Goal: Task Accomplishment & Management: Use online tool/utility

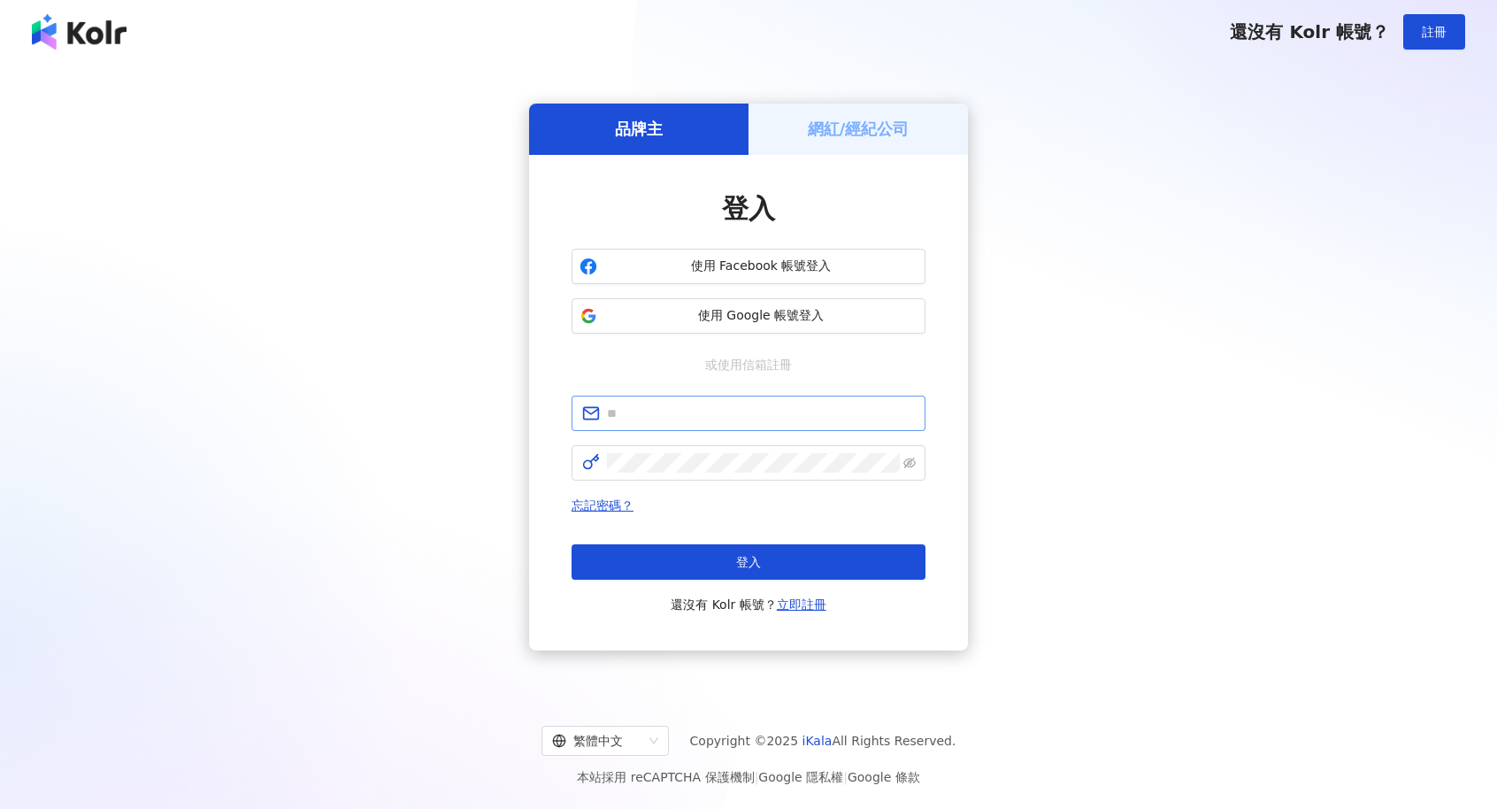
click at [757, 412] on input "text" at bounding box center [761, 412] width 308 height 19
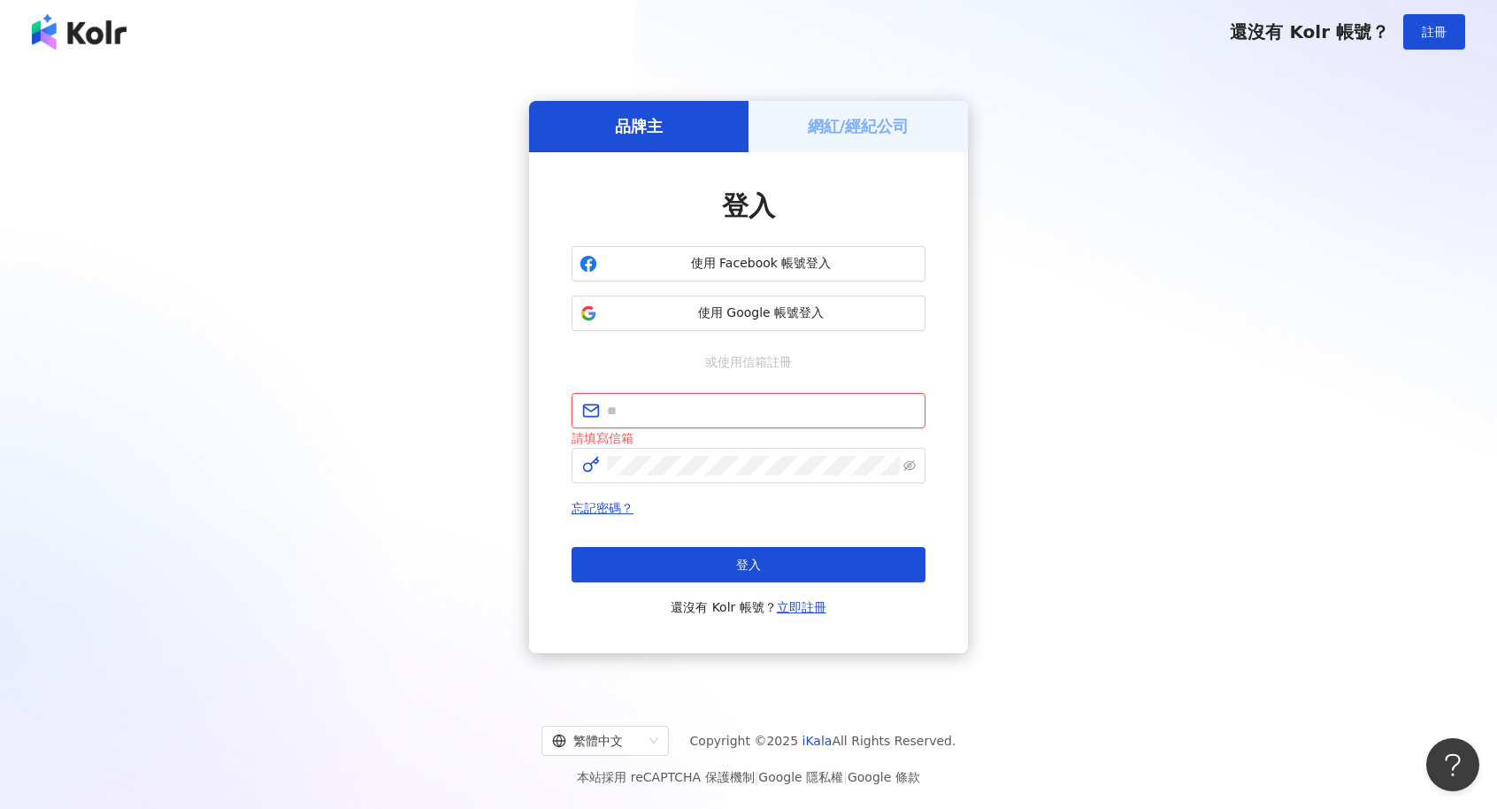
type input "**********"
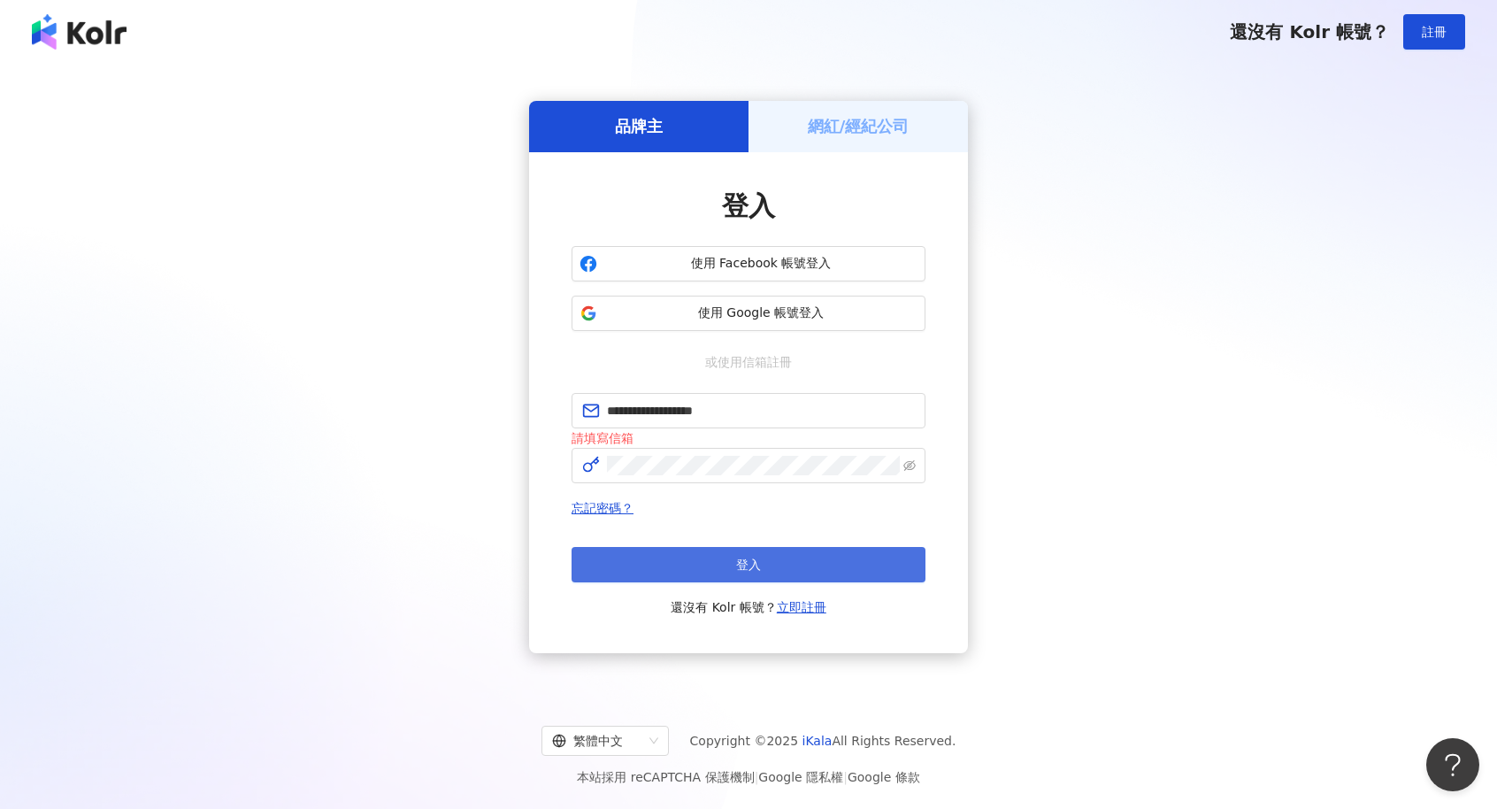
click at [646, 558] on button "登入" at bounding box center [748, 564] width 354 height 35
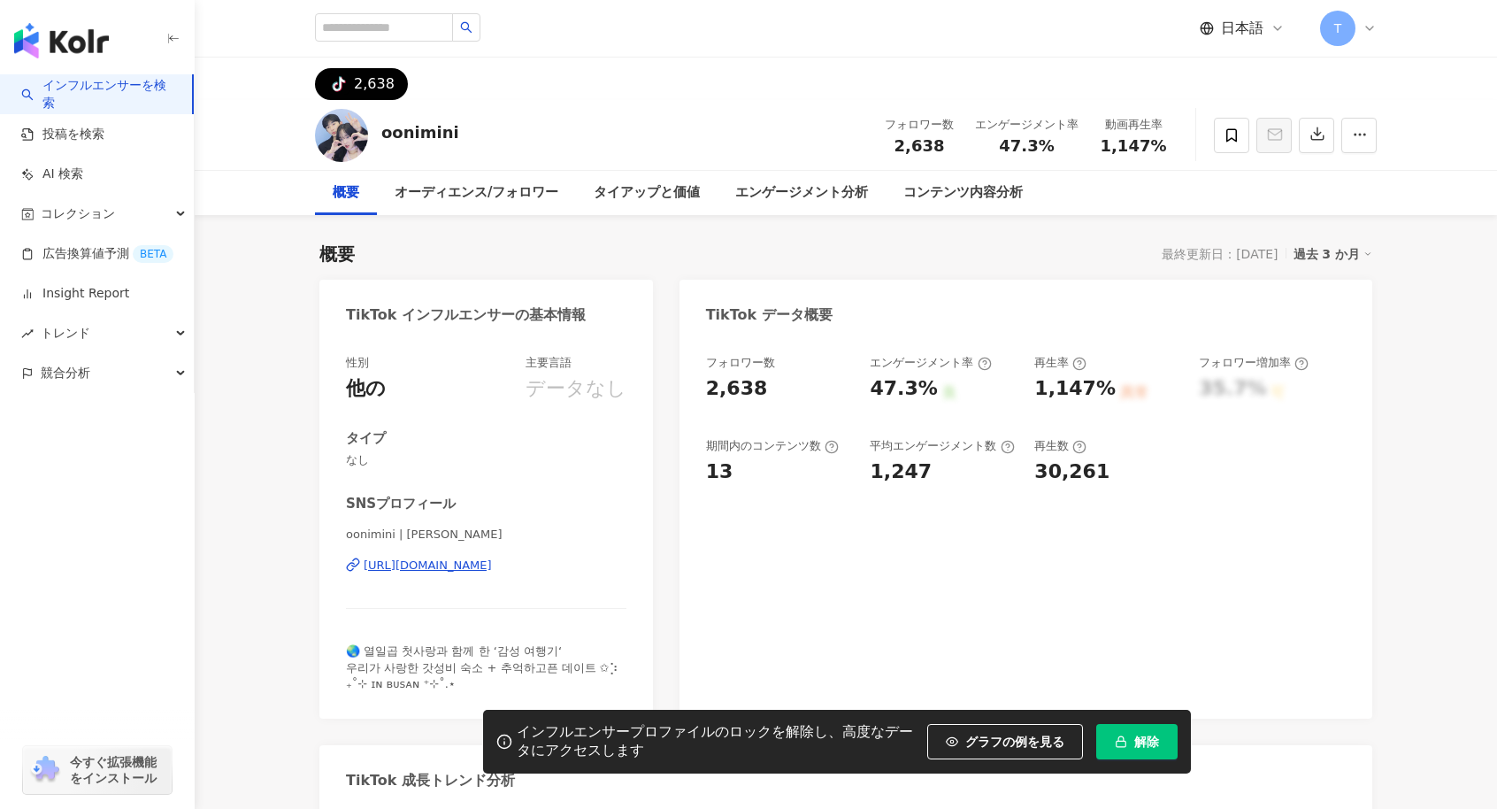
click at [1137, 734] on span "解除" at bounding box center [1146, 741] width 25 height 14
click at [1237, 138] on icon at bounding box center [1231, 134] width 11 height 13
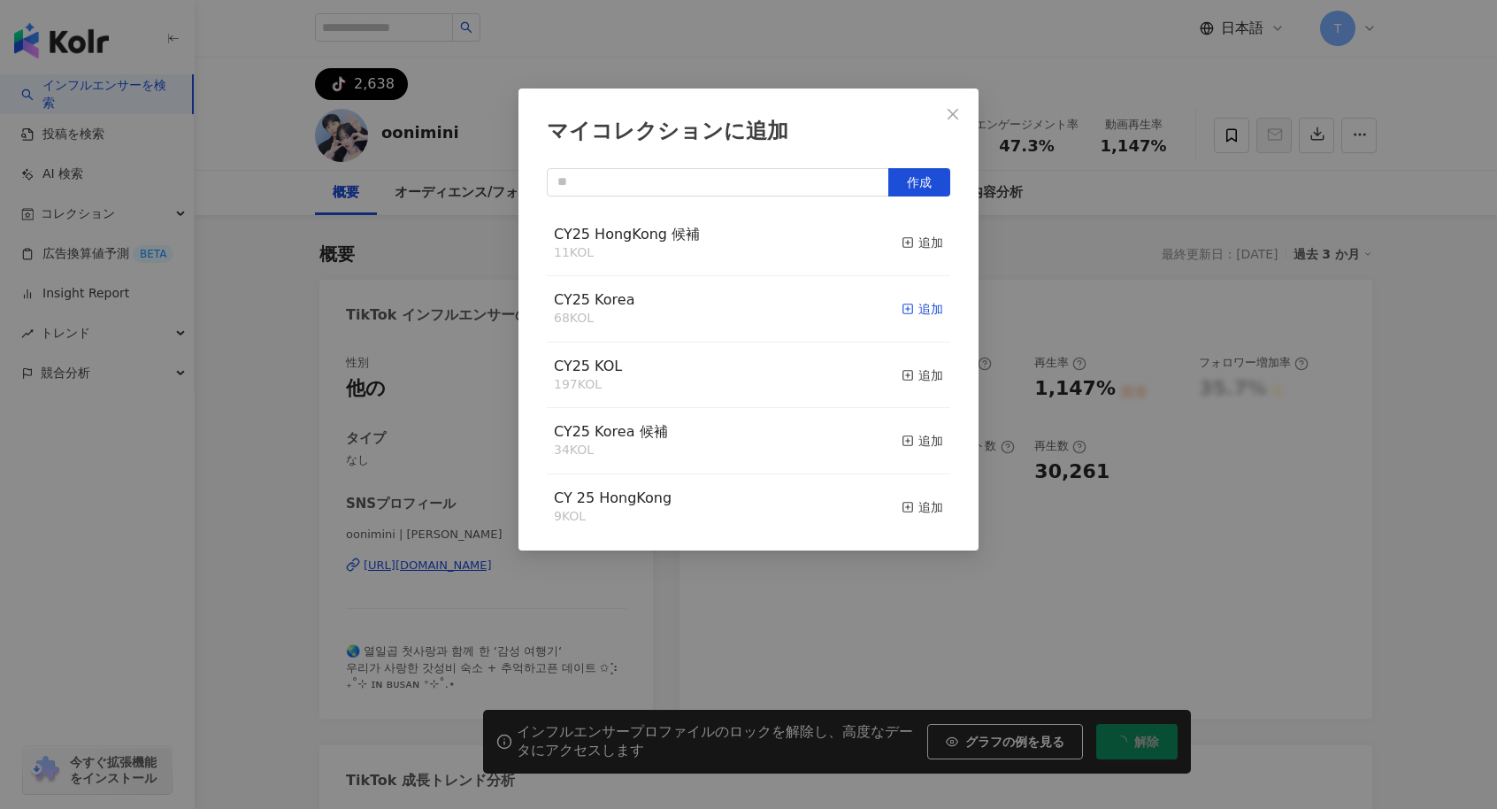
click at [916, 308] on div "追加" at bounding box center [922, 308] width 42 height 19
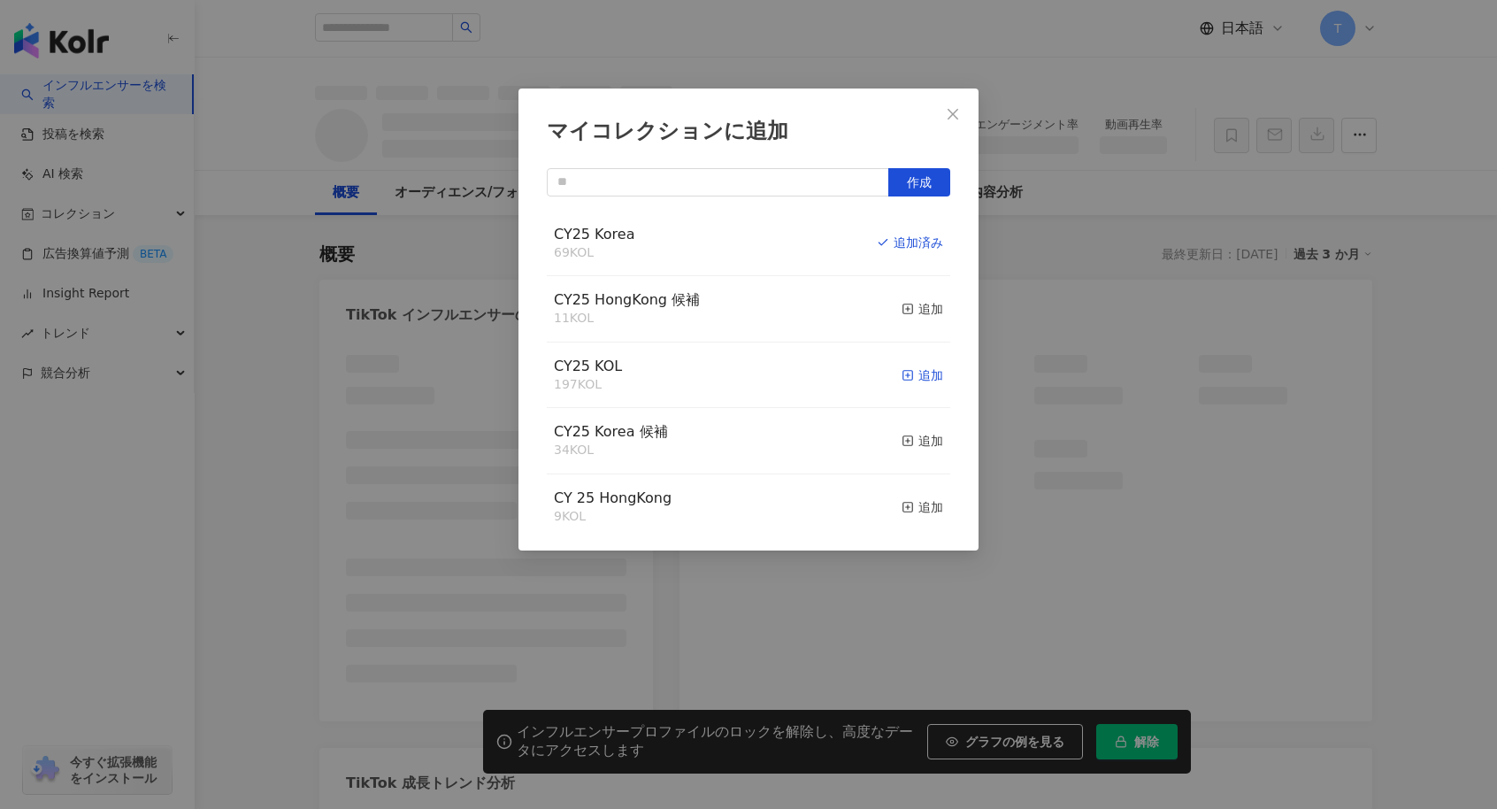
click at [908, 374] on div "追加" at bounding box center [922, 374] width 42 height 19
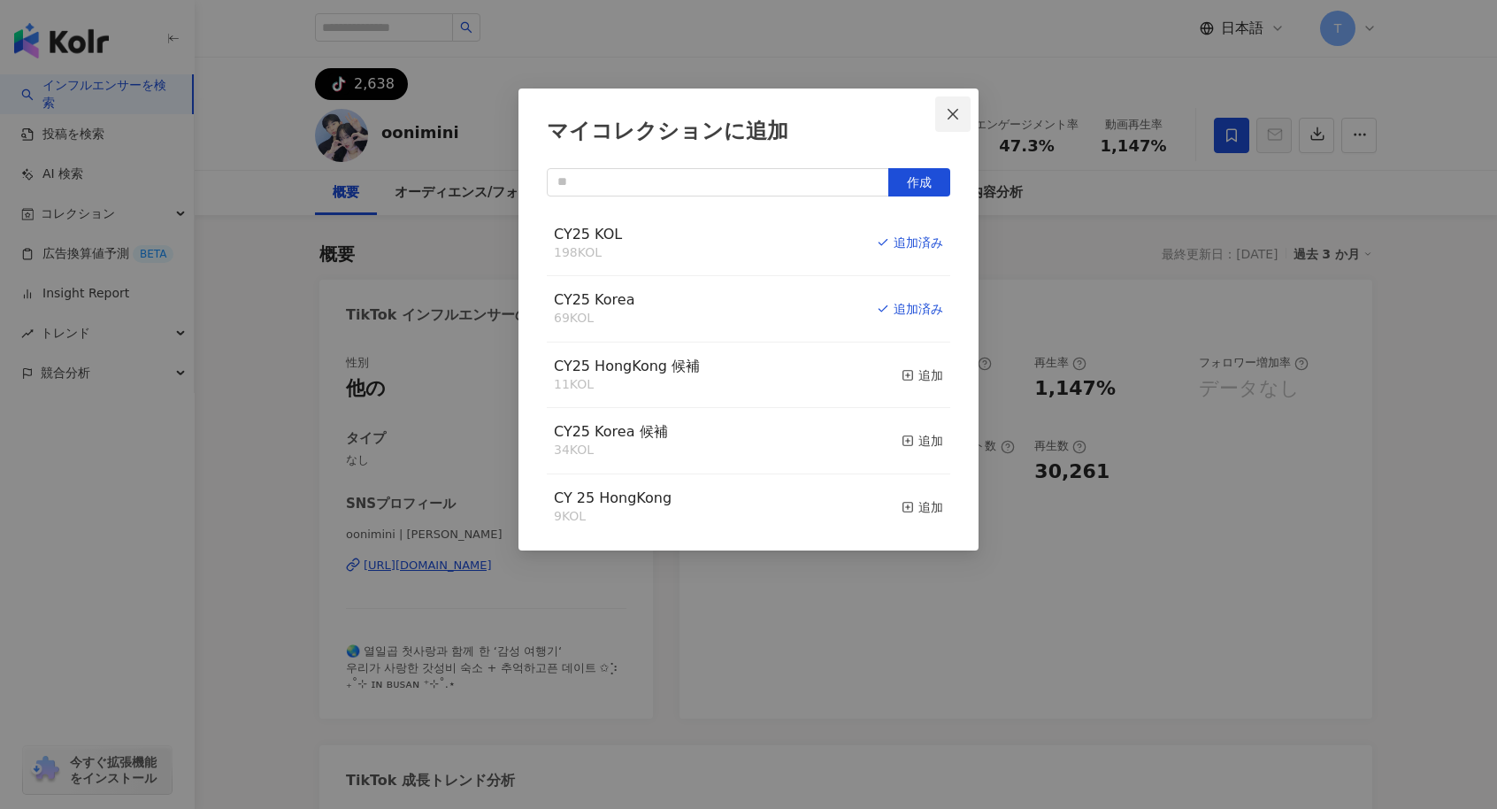
click at [943, 116] on span "Close" at bounding box center [952, 114] width 35 height 14
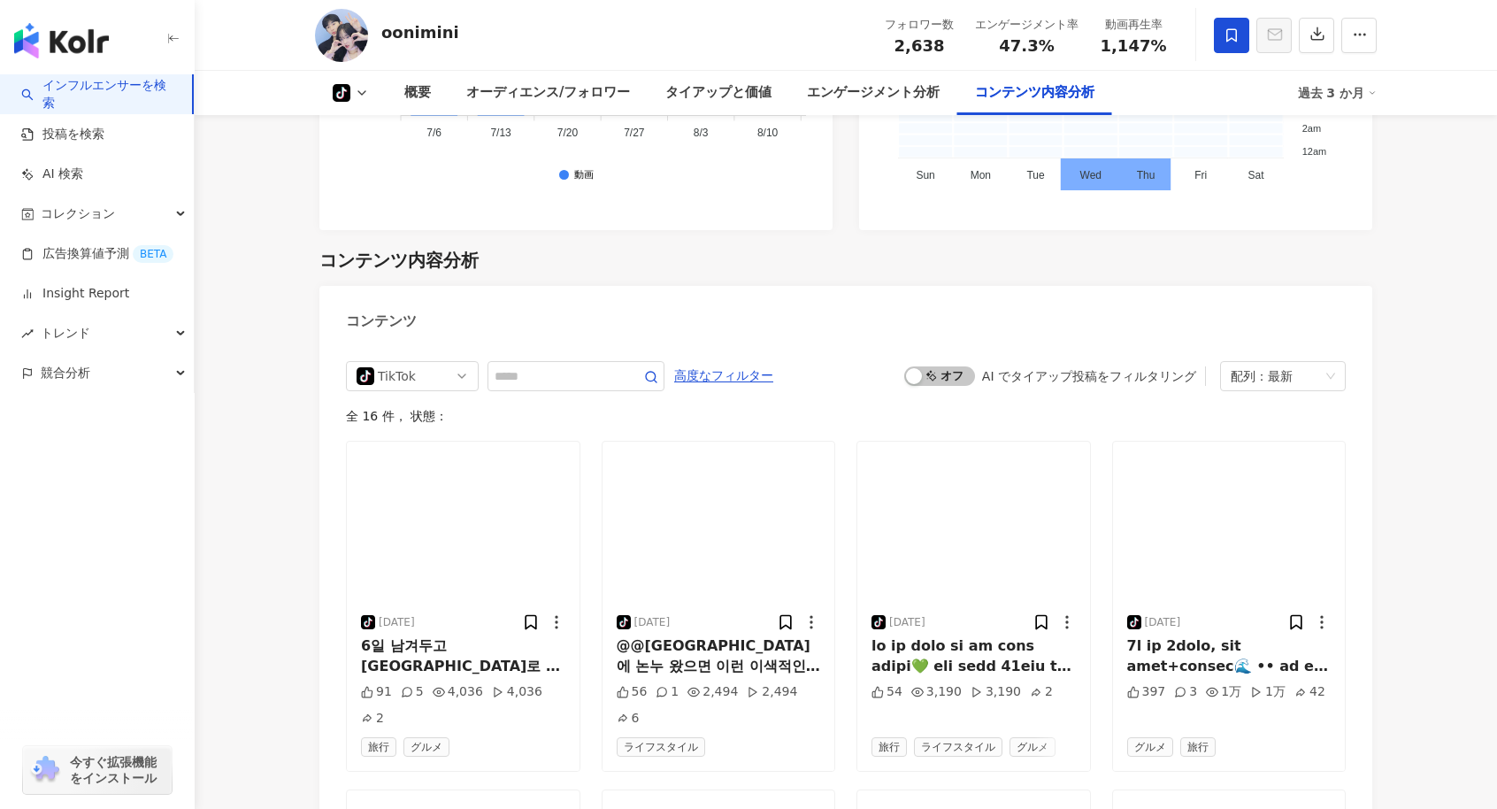
scroll to position [3450, 0]
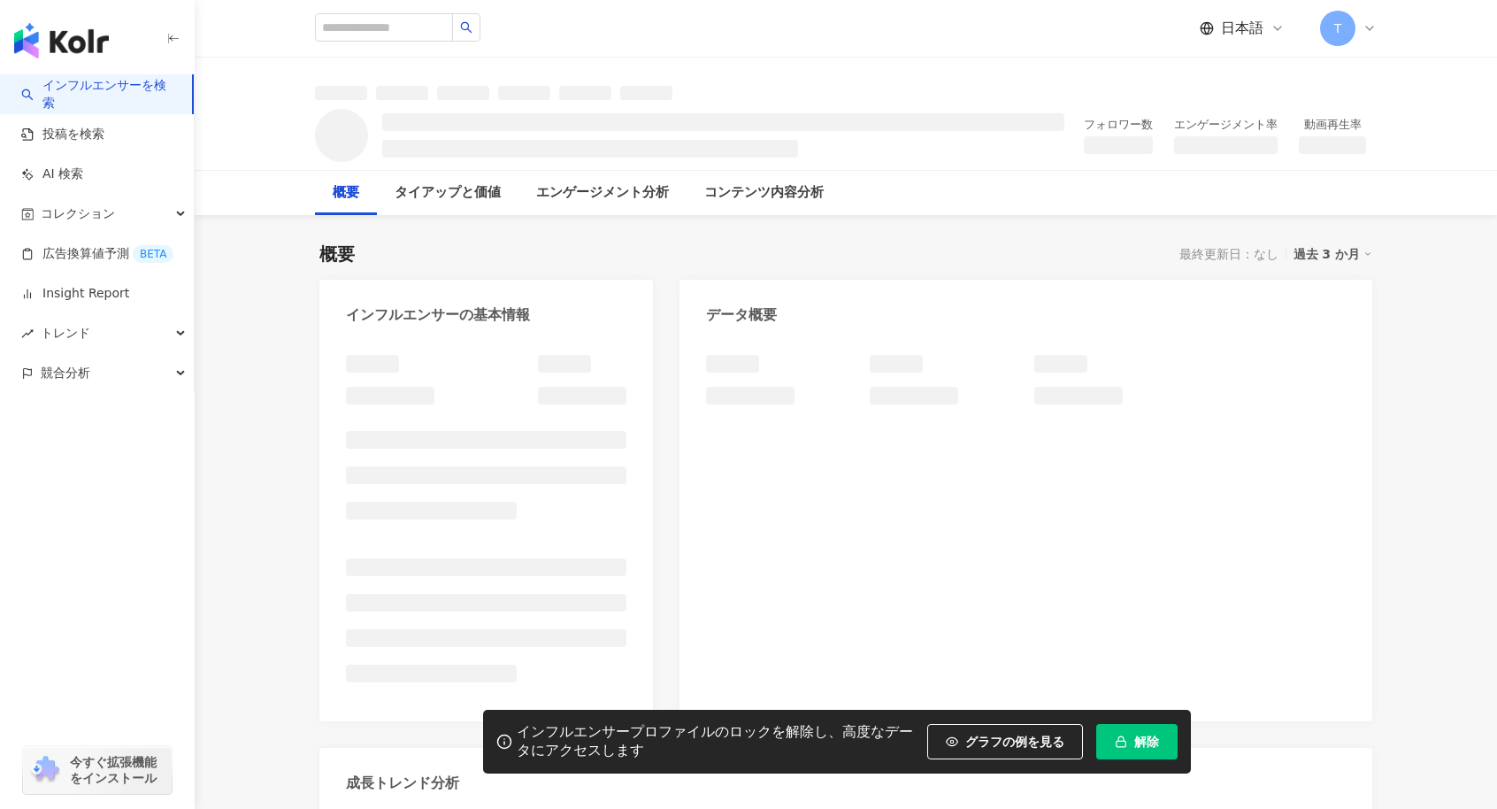
click at [1159, 740] on span "解除" at bounding box center [1146, 741] width 25 height 14
